Goal: Information Seeking & Learning: Learn about a topic

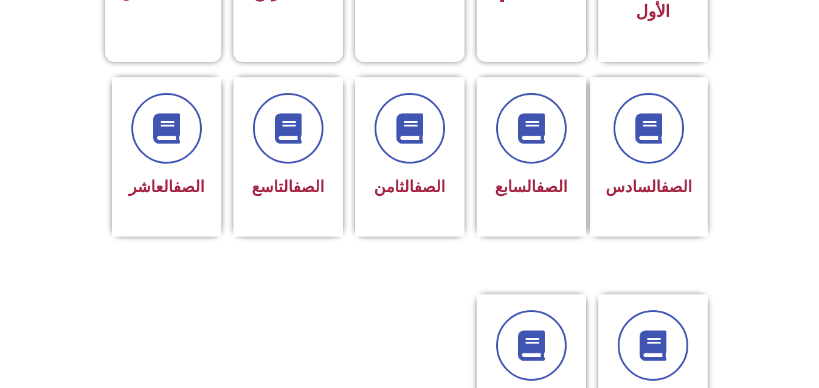
scroll to position [460, 0]
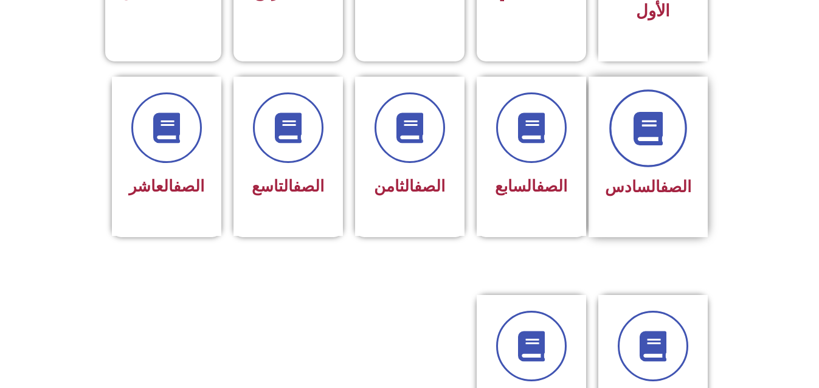
click at [645, 131] on span at bounding box center [648, 128] width 78 height 78
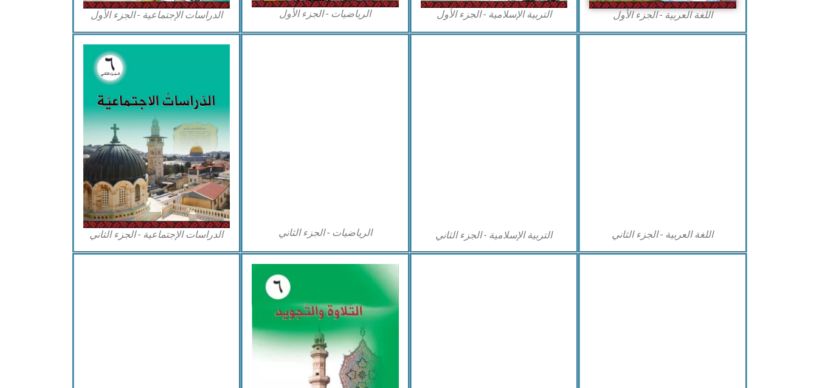
scroll to position [696, 0]
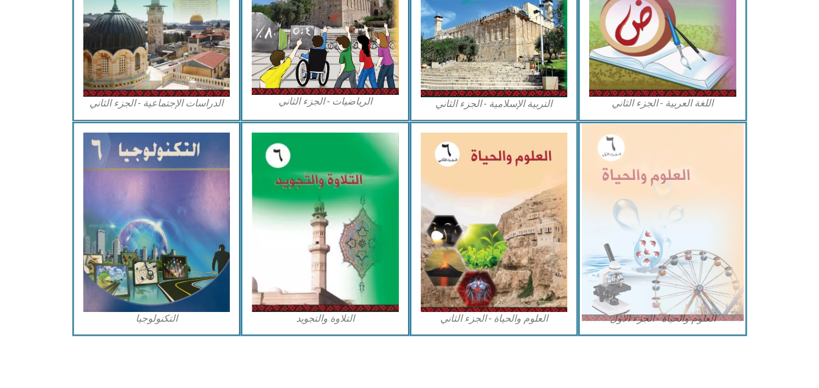
click at [657, 241] on img at bounding box center [663, 221] width 162 height 197
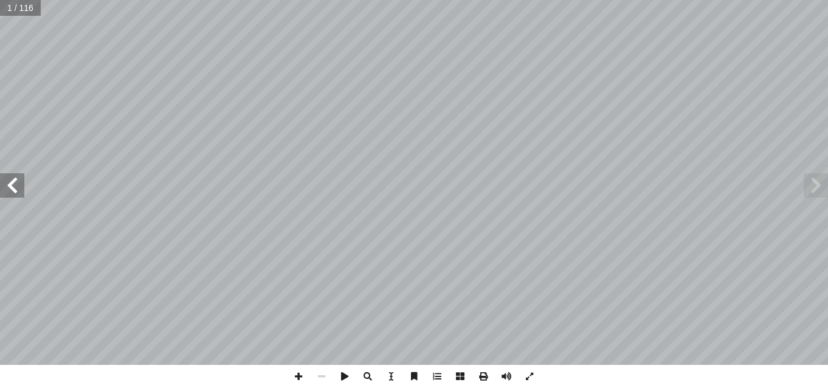
click at [10, 189] on span at bounding box center [12, 185] width 24 height 24
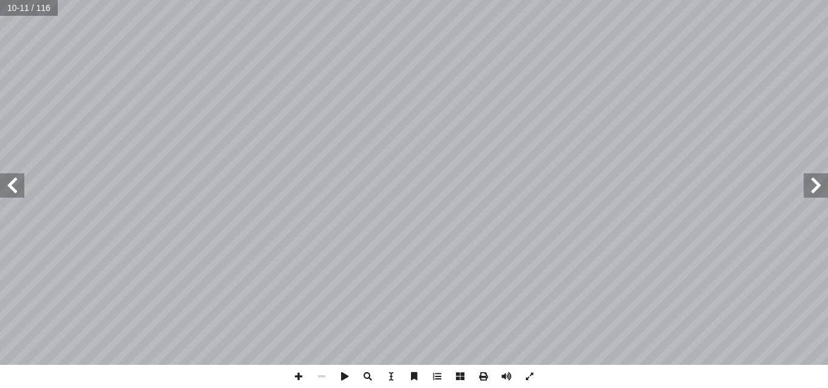
click at [10, 189] on span at bounding box center [12, 185] width 24 height 24
click at [9, 183] on span at bounding box center [12, 185] width 24 height 24
click at [295, 378] on span at bounding box center [298, 376] width 23 height 23
click at [302, 377] on span at bounding box center [298, 376] width 23 height 23
click at [558, 111] on html "الصفحة الرئيسية الصف الأول الصف الثاني الصف الثالث الصف الرابع الصف الخامس الصف…" at bounding box center [414, 55] width 828 height 111
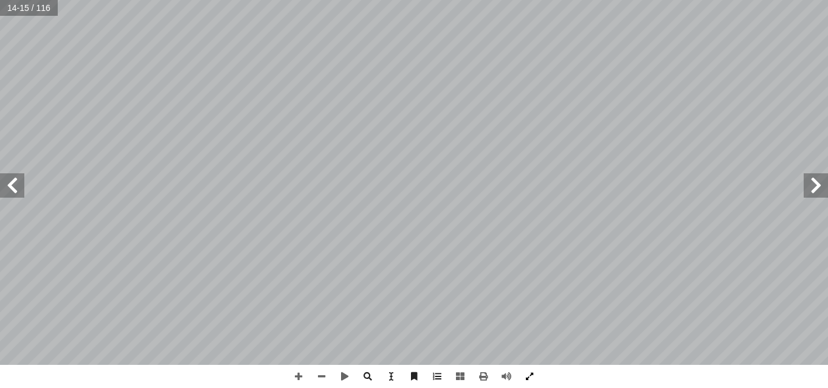
click at [534, 384] on div "١٠ الحياة ُ عتبة :) نشاط (2 جيب: أ تي و� آ ل� � َ ص ّ لن � أ قر� أ � * روي ُ ك …" at bounding box center [414, 194] width 828 height 388
click at [18, 189] on span at bounding box center [12, 185] width 24 height 24
click at [12, 187] on span at bounding box center [12, 185] width 24 height 24
click at [811, 184] on span at bounding box center [816, 185] width 24 height 24
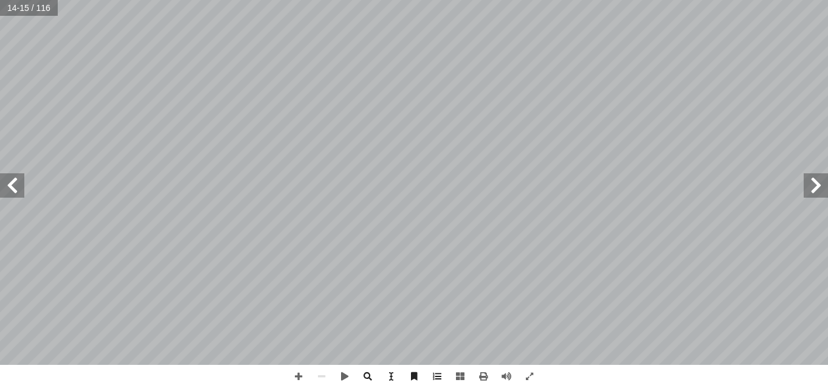
click at [816, 191] on span at bounding box center [816, 185] width 24 height 24
